Goal: Check status: Check status

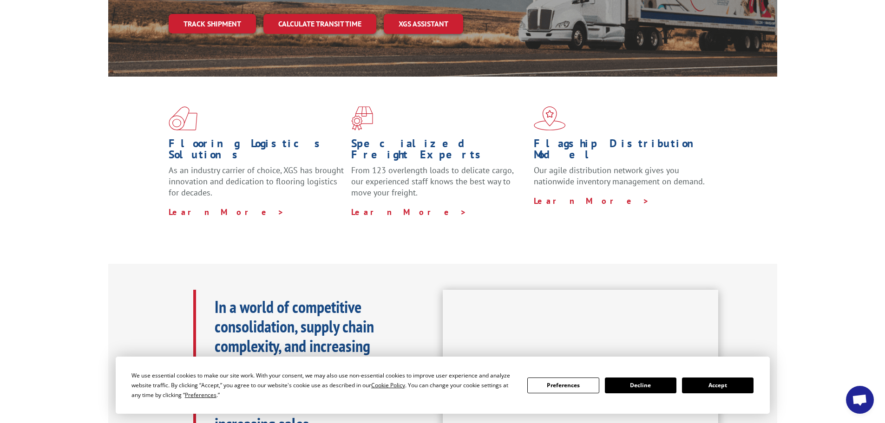
scroll to position [186, 0]
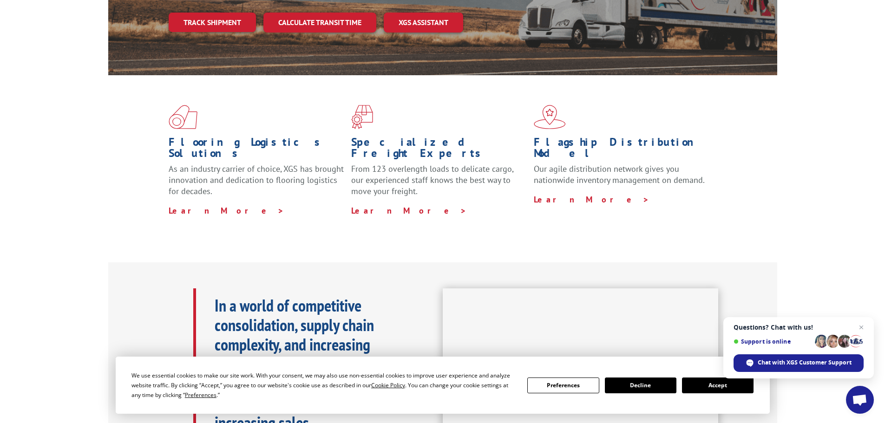
click at [708, 388] on button "Accept" at bounding box center [718, 386] width 72 height 16
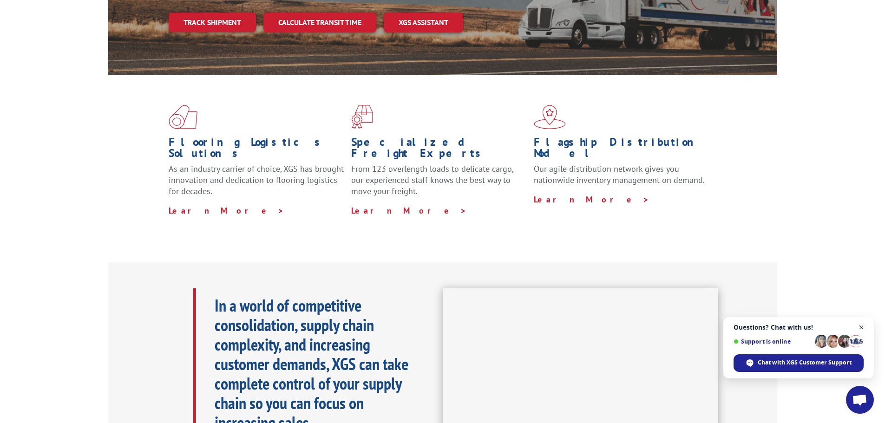
click at [860, 327] on span "Close chat" at bounding box center [861, 328] width 12 height 12
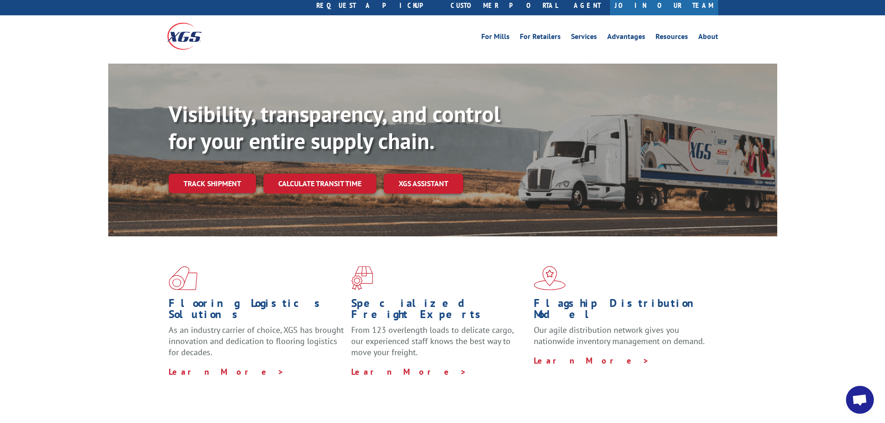
scroll to position [0, 0]
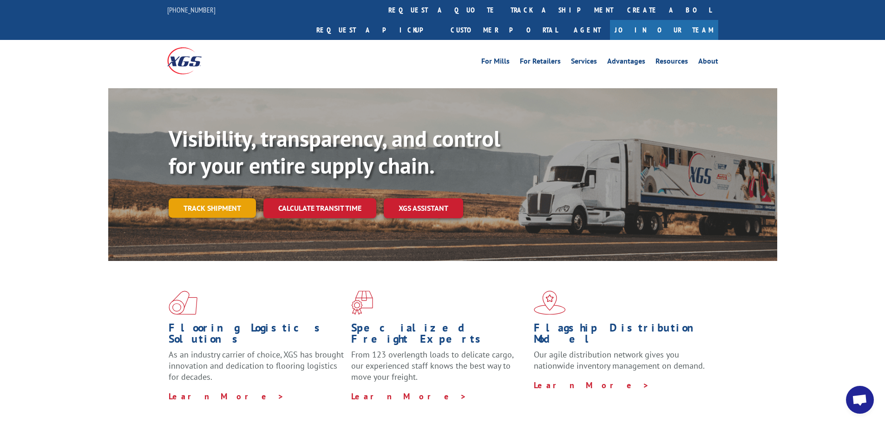
click at [205, 198] on link "Track shipment" at bounding box center [212, 208] width 87 height 20
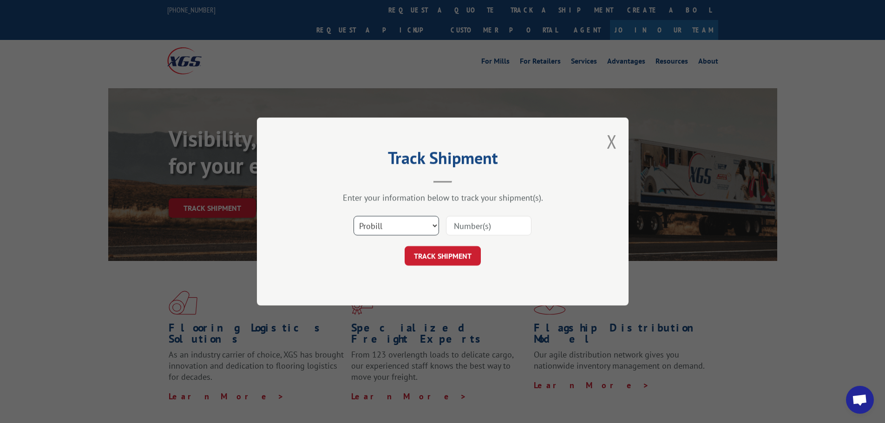
click at [434, 225] on select "Select category... Probill BOL PO" at bounding box center [395, 226] width 85 height 20
select select "bol"
click at [353, 216] on select "Select category... Probill BOL PO" at bounding box center [395, 226] width 85 height 20
click at [486, 226] on input at bounding box center [488, 226] width 85 height 20
type input "5174425"
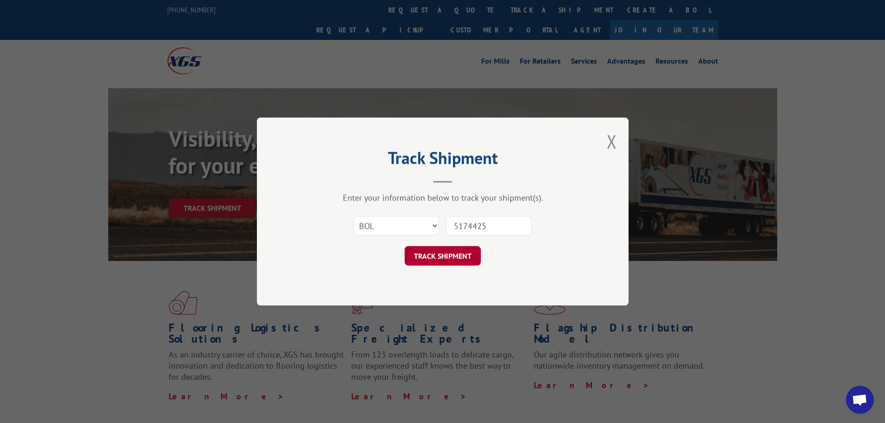
click at [439, 255] on button "TRACK SHIPMENT" at bounding box center [443, 256] width 76 height 20
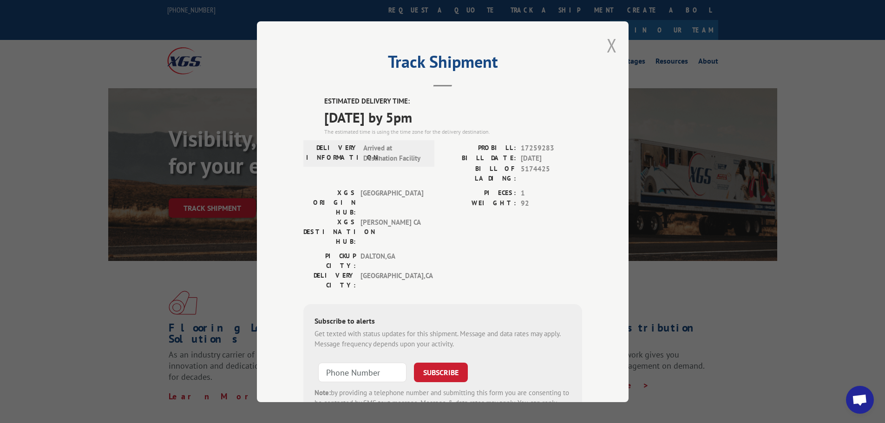
click at [607, 46] on button "Close modal" at bounding box center [612, 45] width 10 height 25
